Goal: Task Accomplishment & Management: Complete application form

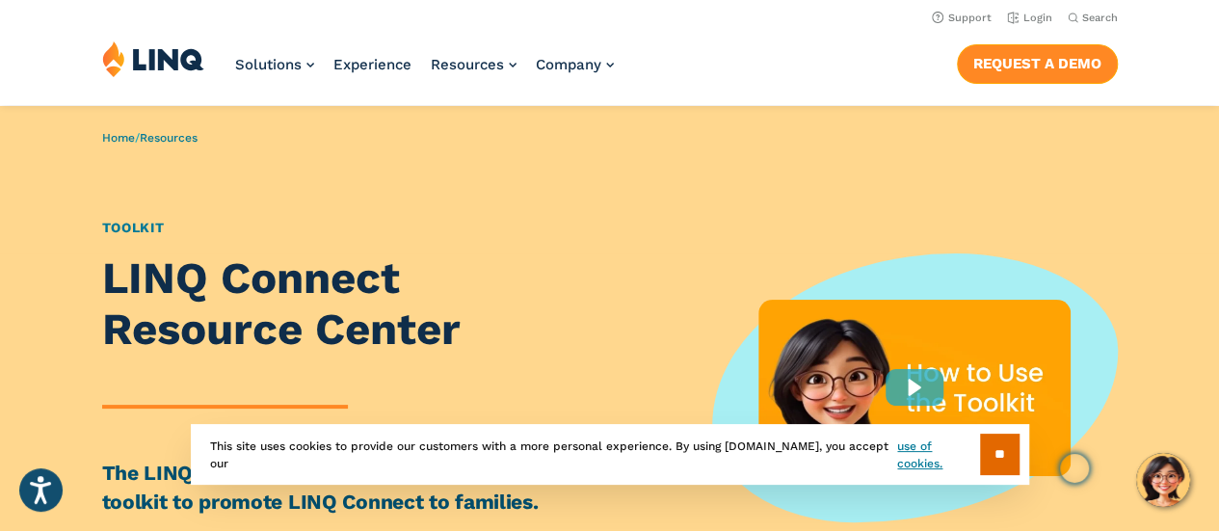
click at [1010, 51] on link "Request a Demo" at bounding box center [1037, 63] width 161 height 39
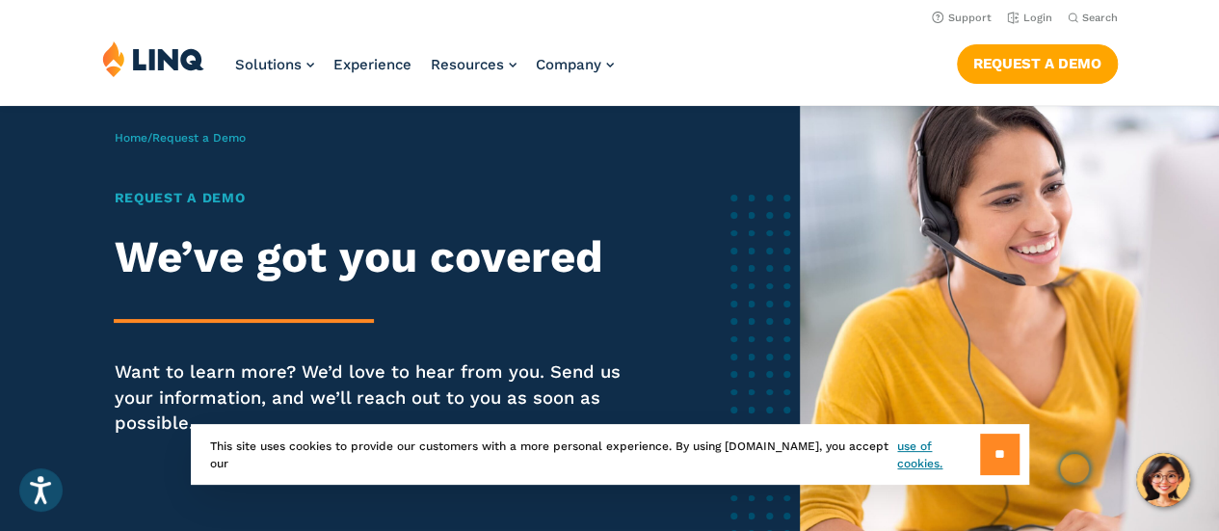
click at [986, 458] on input "**" at bounding box center [1000, 454] width 40 height 41
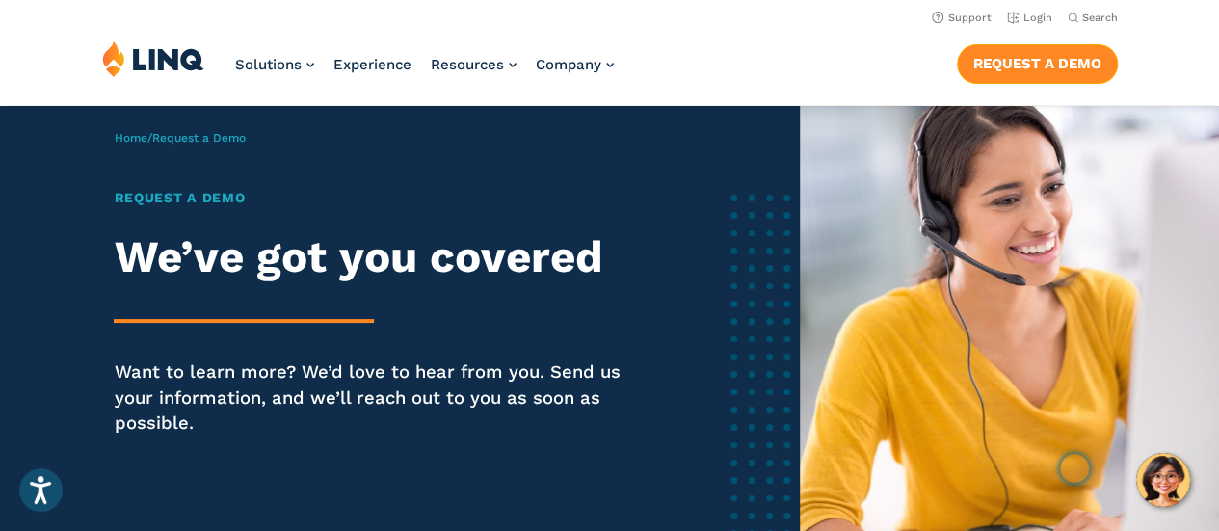
click at [1103, 61] on link "Request a Demo" at bounding box center [1037, 63] width 161 height 39
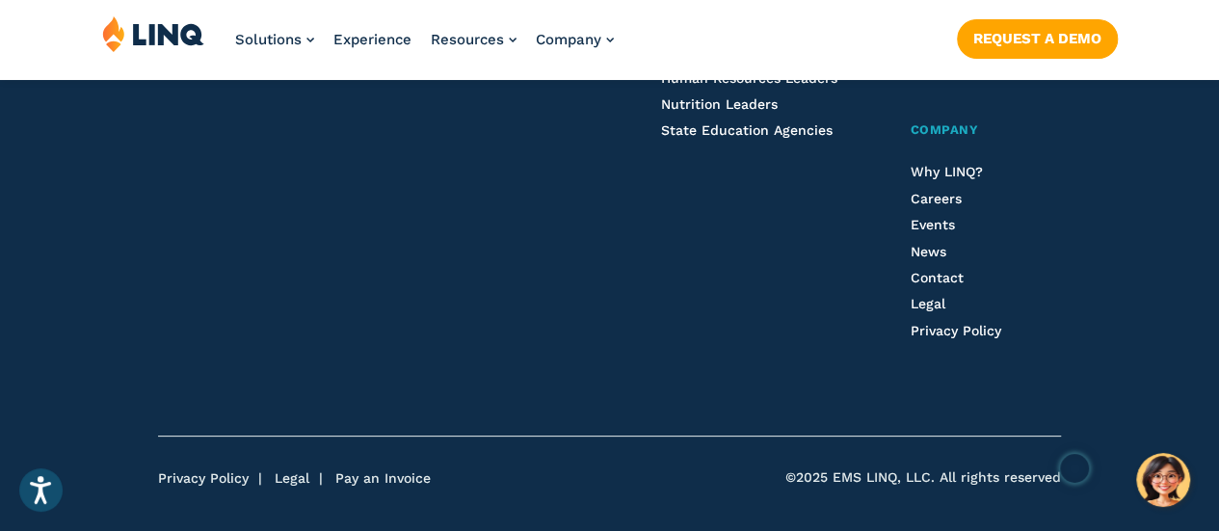
scroll to position [2289, 0]
